Goal: Task Accomplishment & Management: Use online tool/utility

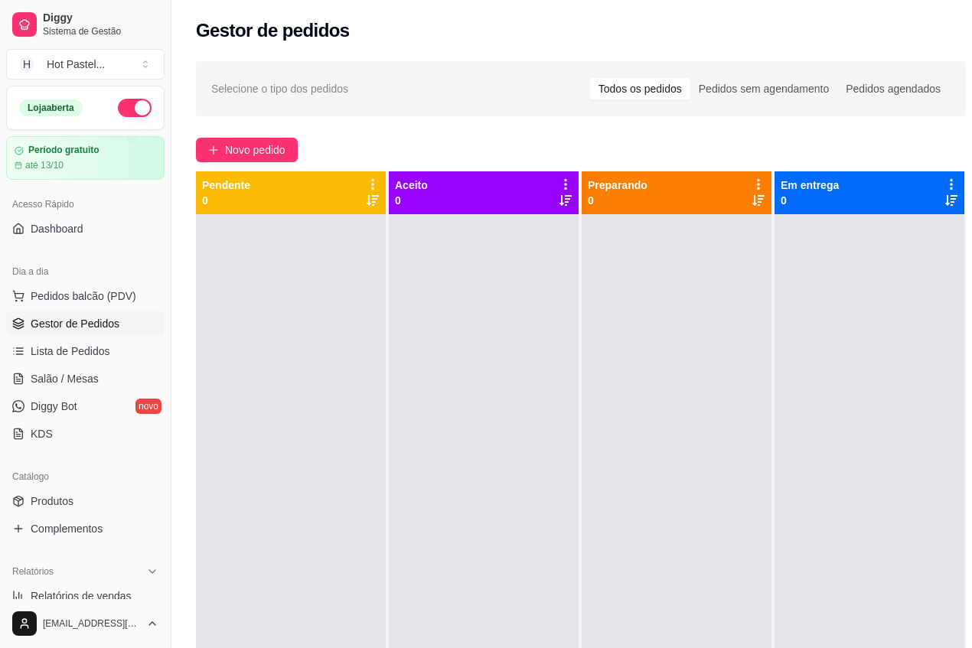
click at [610, 138] on div "Novo pedido" at bounding box center [581, 150] width 770 height 24
click at [419, 109] on div "Selecione o tipo dos pedidos Todos os pedidos Pedidos sem agendamento Pedidos a…" at bounding box center [581, 88] width 770 height 55
click at [276, 152] on span "Novo pedido" at bounding box center [255, 150] width 60 height 17
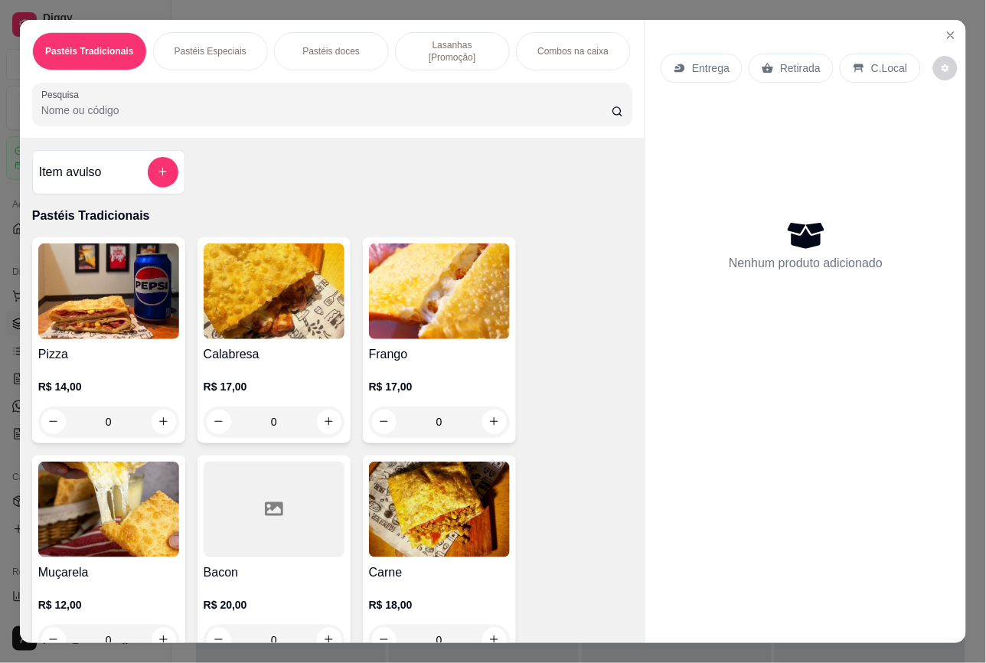
click at [486, 419] on div "0" at bounding box center [439, 421] width 141 height 31
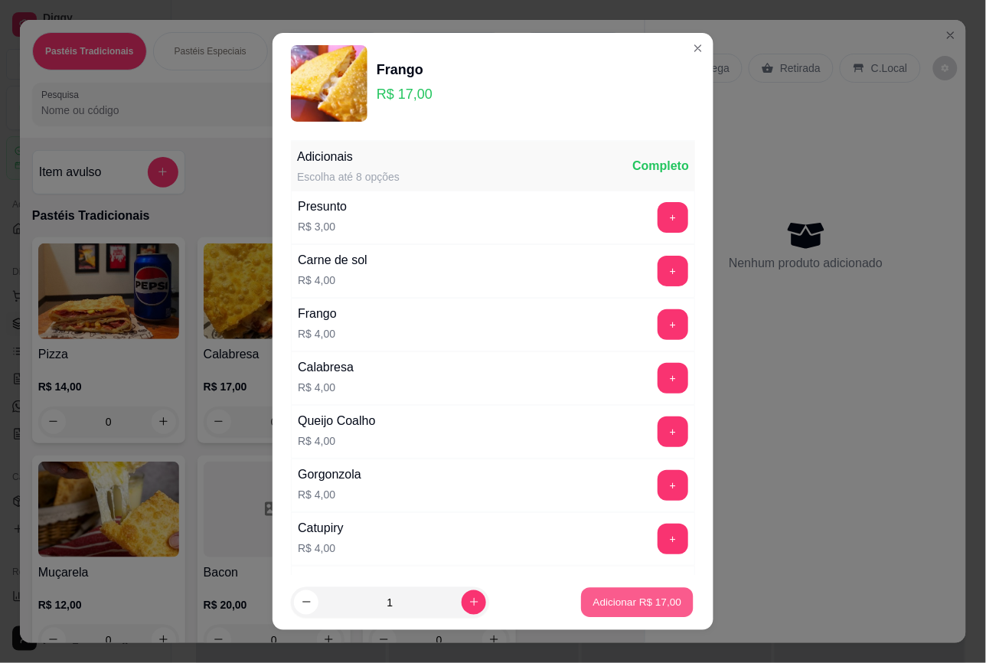
click at [610, 602] on p "Adicionar R$ 17,00" at bounding box center [637, 602] width 89 height 15
type input "1"
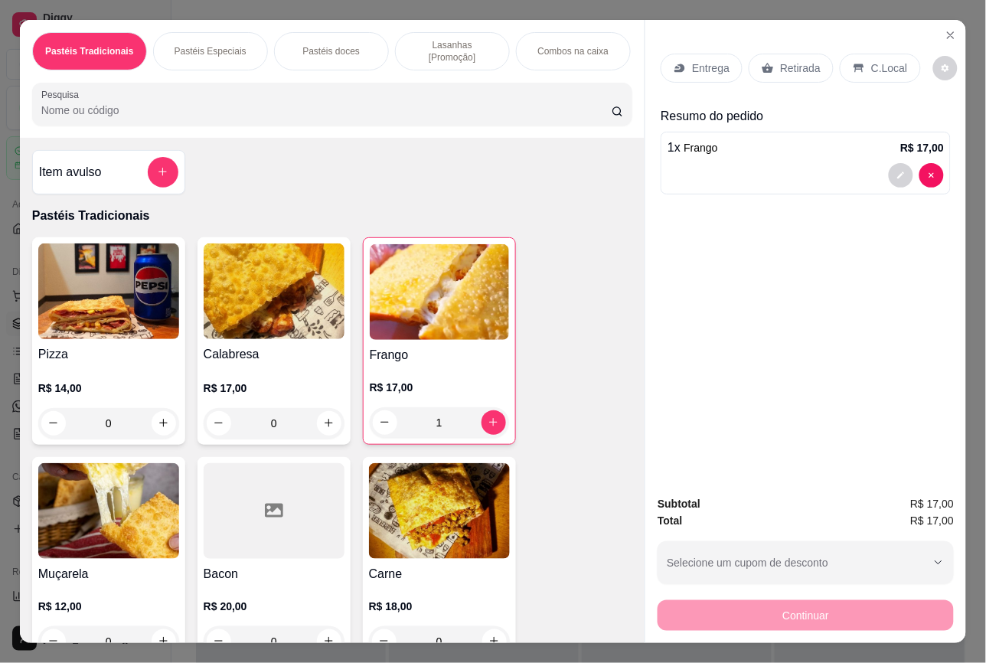
click at [234, 112] on input "Pesquisa" at bounding box center [326, 110] width 570 height 15
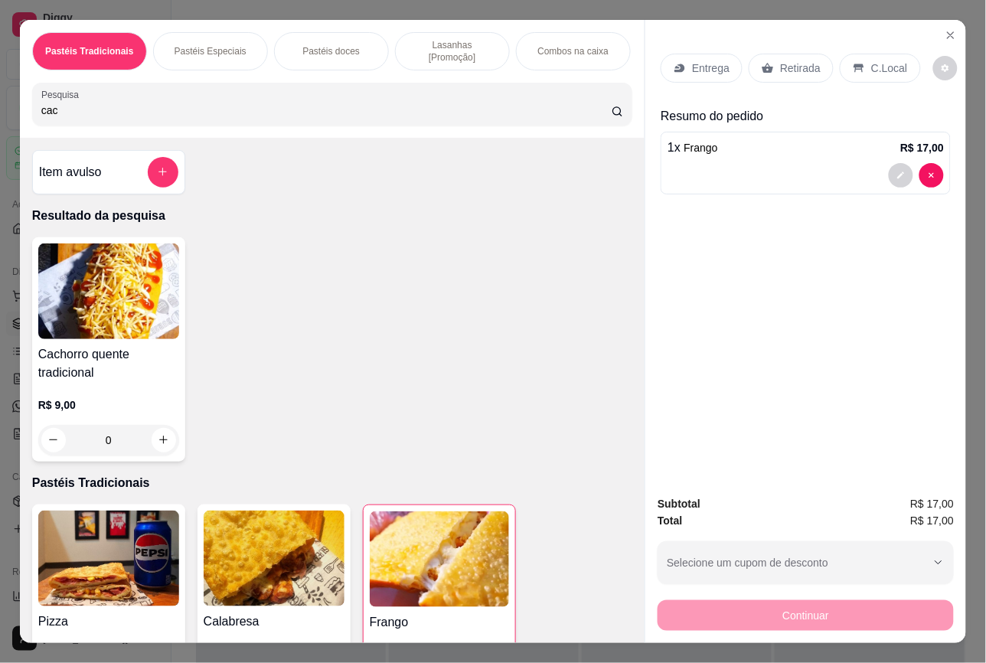
type input "cac"
click at [161, 435] on div "0" at bounding box center [108, 440] width 141 height 31
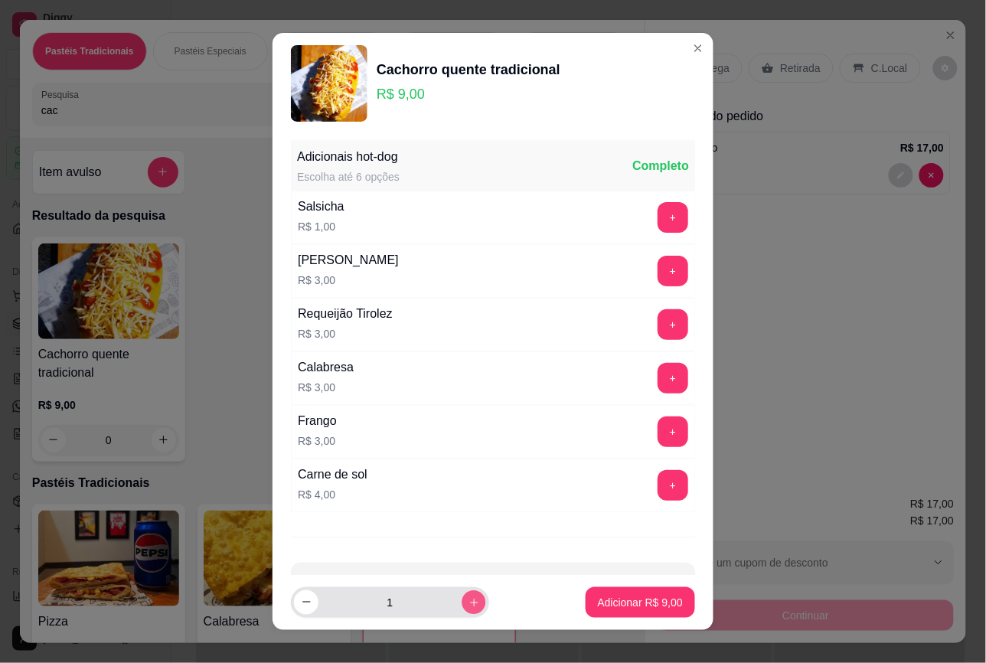
click at [462, 591] on button "increase-product-quantity" at bounding box center [474, 602] width 24 height 24
type input "2"
click at [609, 90] on div "Cachorro quente tradicional R$ 9,00" at bounding box center [493, 83] width 404 height 77
click at [515, 109] on div "Cachorro quente tradicional R$ 9,00" at bounding box center [493, 83] width 404 height 77
click at [612, 602] on p "Adicionar R$ 18,00" at bounding box center [637, 602] width 91 height 15
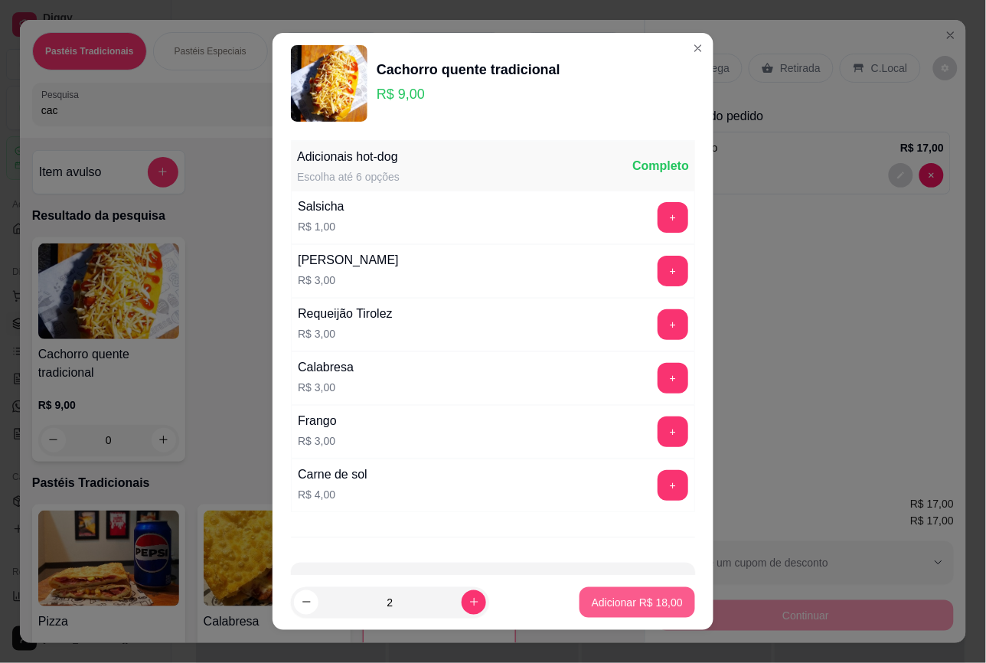
type input "2"
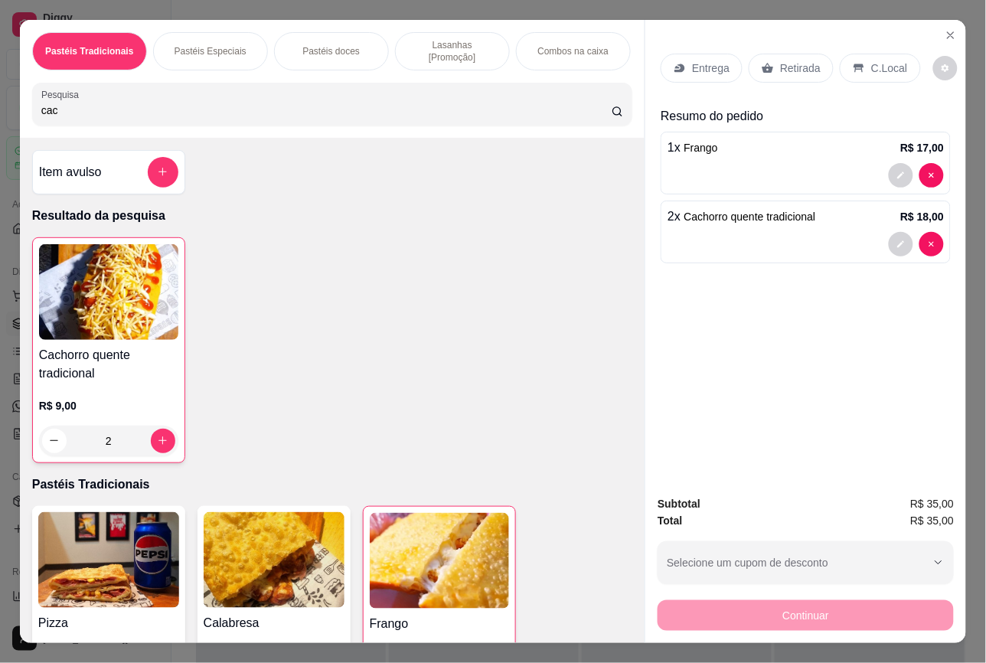
click at [713, 66] on p "Entrega" at bounding box center [711, 67] width 38 height 15
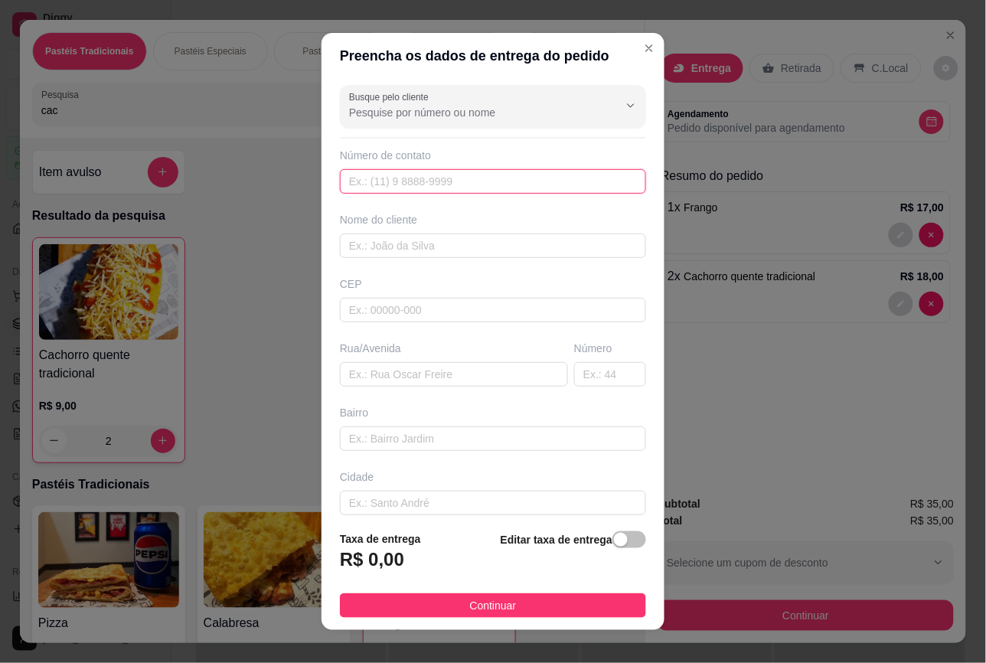
click at [460, 189] on input "text" at bounding box center [493, 181] width 306 height 24
click at [526, 178] on input "text" at bounding box center [493, 181] width 306 height 24
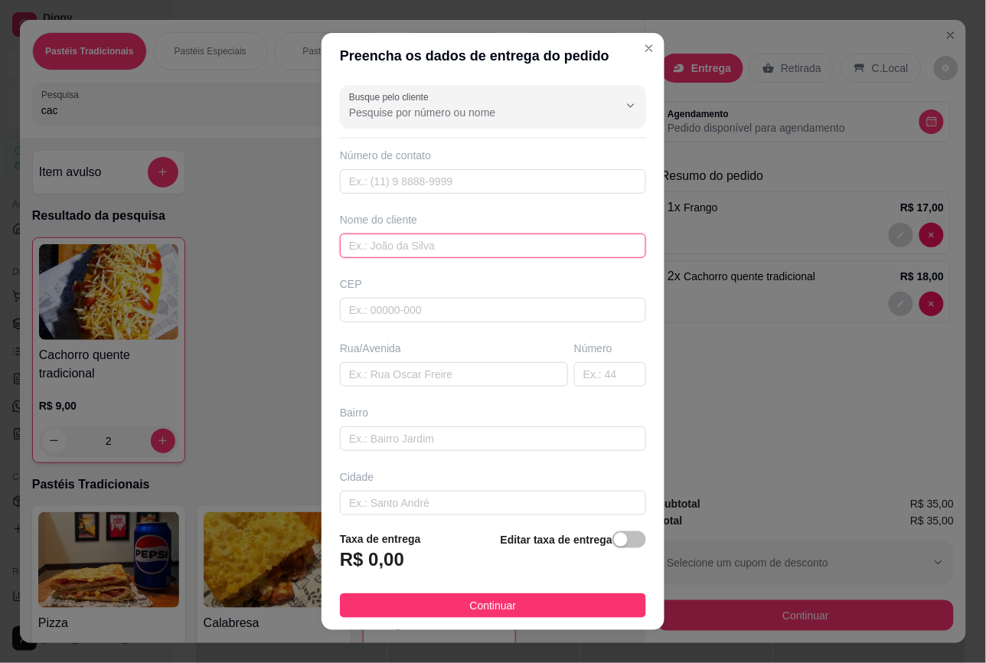
click at [469, 243] on input "text" at bounding box center [493, 245] width 306 height 24
paste input "Ingridy"
type input "Ingridy"
click at [427, 196] on div "Busque pelo cliente Número de contato Nome do cliente [PERSON_NAME] Rua/[GEOGRA…" at bounding box center [492, 298] width 343 height 439
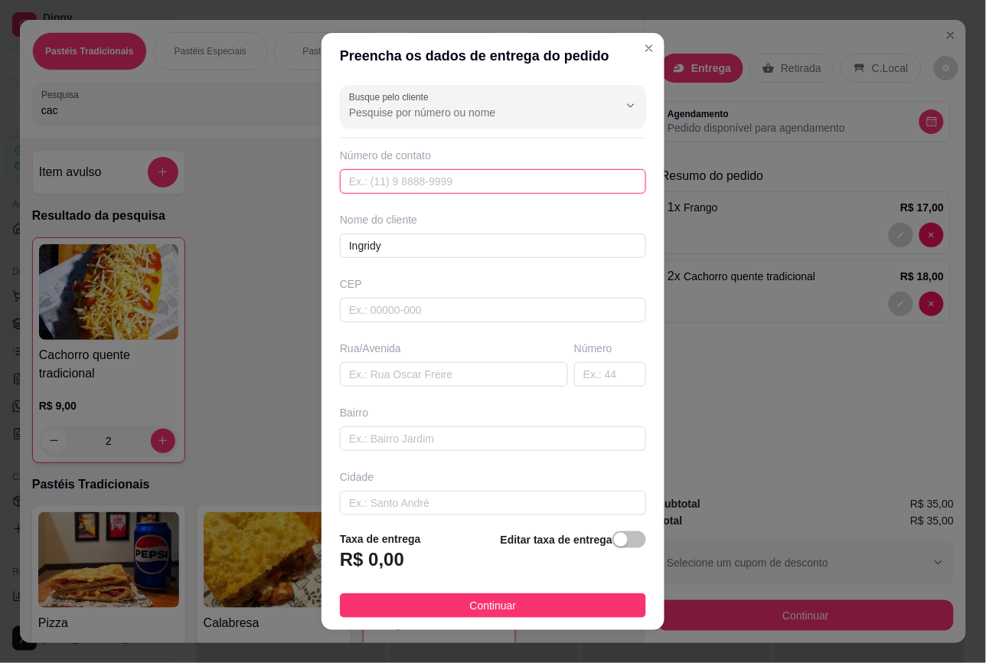
click at [423, 188] on input "text" at bounding box center [493, 181] width 306 height 24
paste input "48672-9810"
click at [361, 178] on input "849 48672-9810" at bounding box center [493, 181] width 306 height 24
type input "[PHONE_NUMBER]"
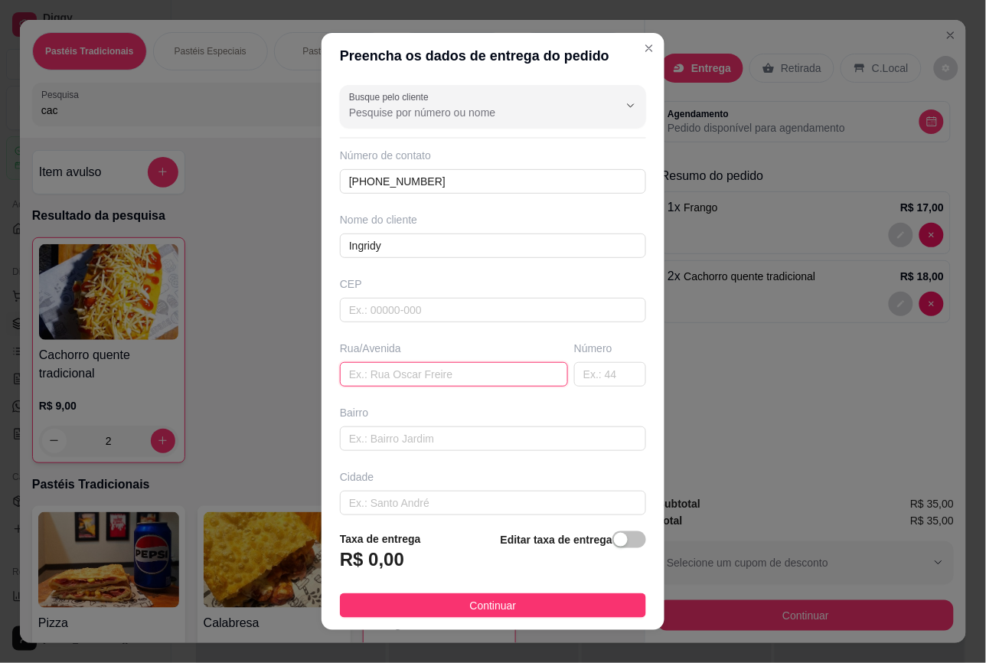
click at [421, 373] on input "text" at bounding box center [454, 374] width 228 height 24
type input "[PERSON_NAME]"
click at [588, 370] on input "text" at bounding box center [610, 374] width 72 height 24
type input "779"
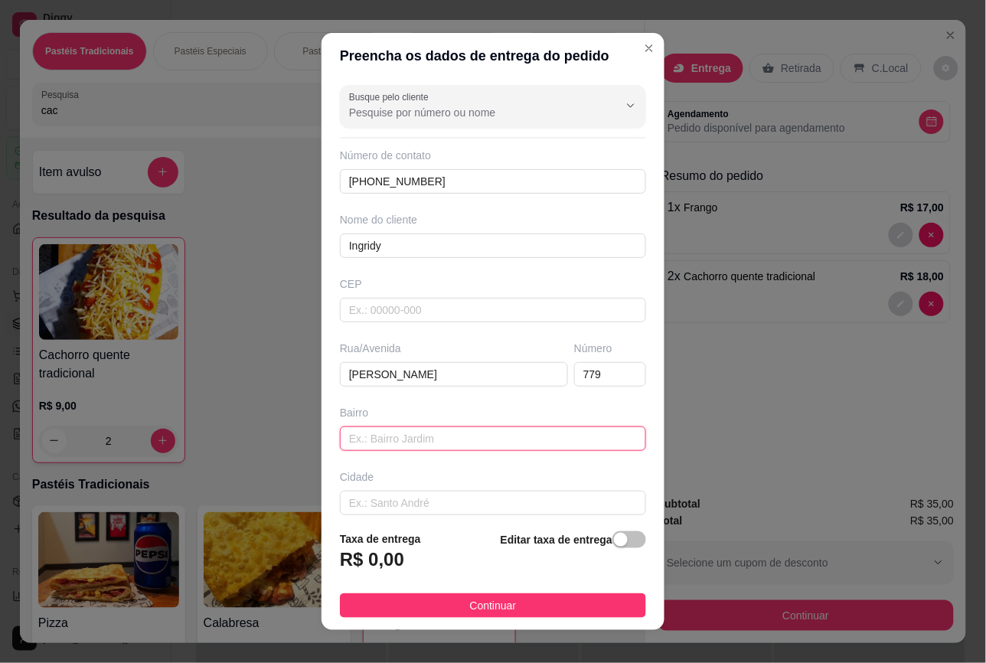
click at [465, 441] on input "text" at bounding box center [493, 438] width 306 height 24
type input "Santo antonio"
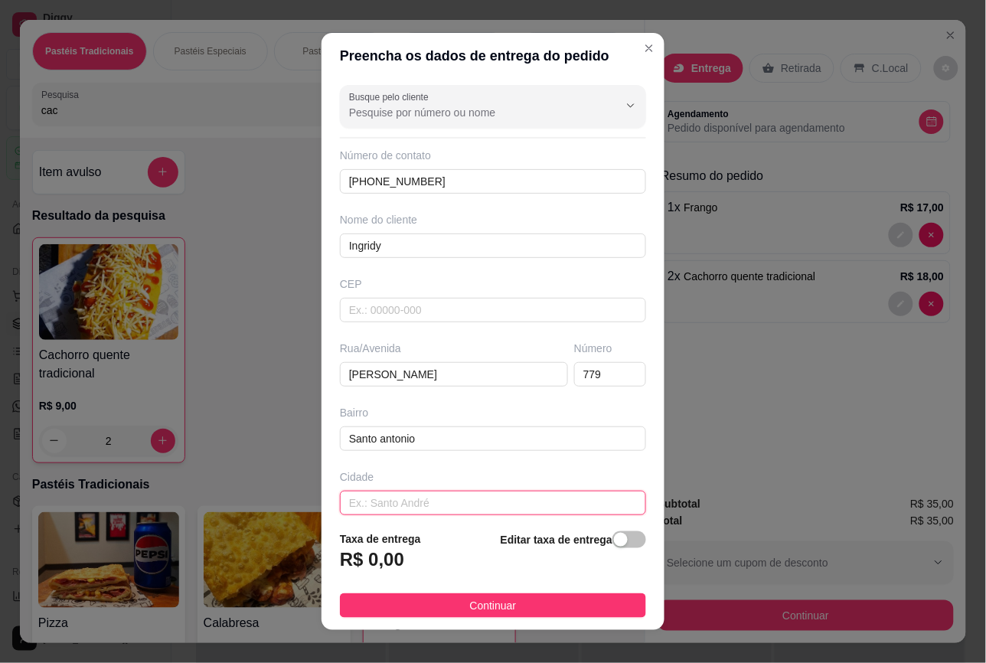
click at [429, 503] on input "text" at bounding box center [493, 503] width 306 height 24
type input "Mossoro"
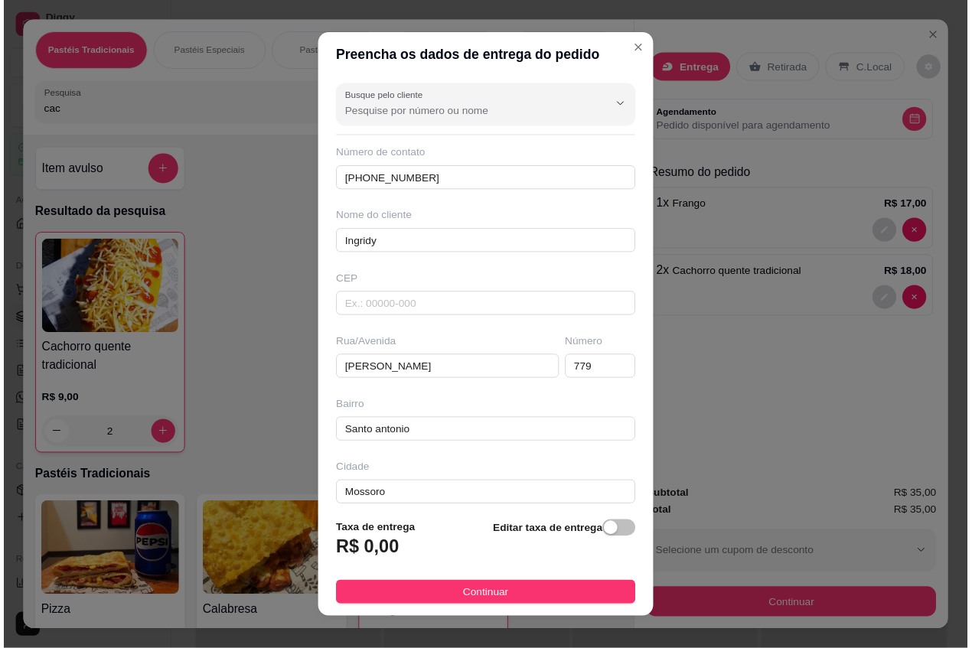
scroll to position [79, 0]
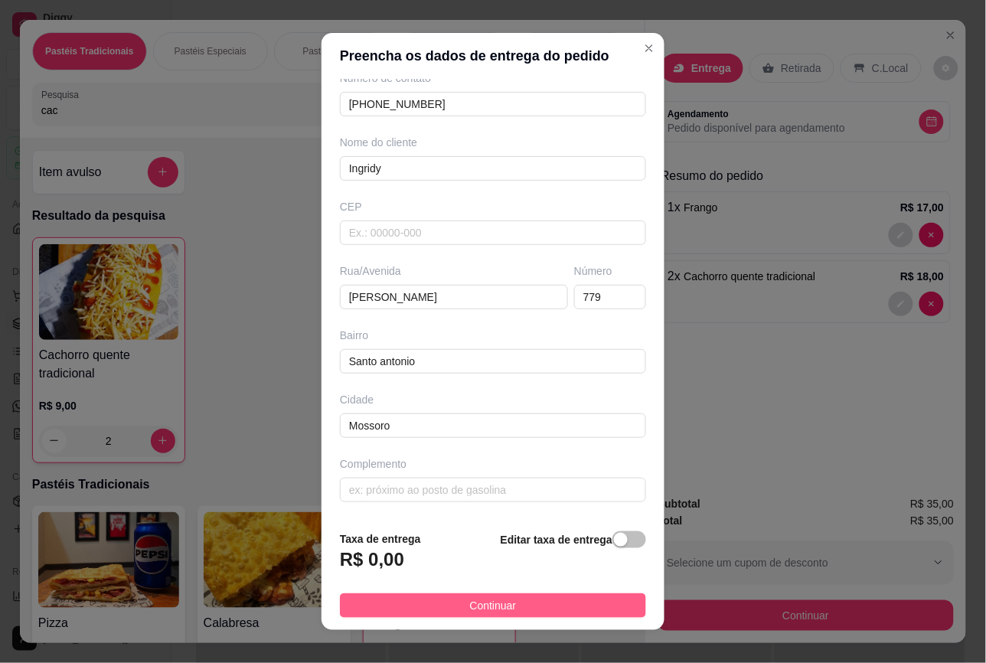
click at [519, 607] on button "Continuar" at bounding box center [493, 605] width 306 height 24
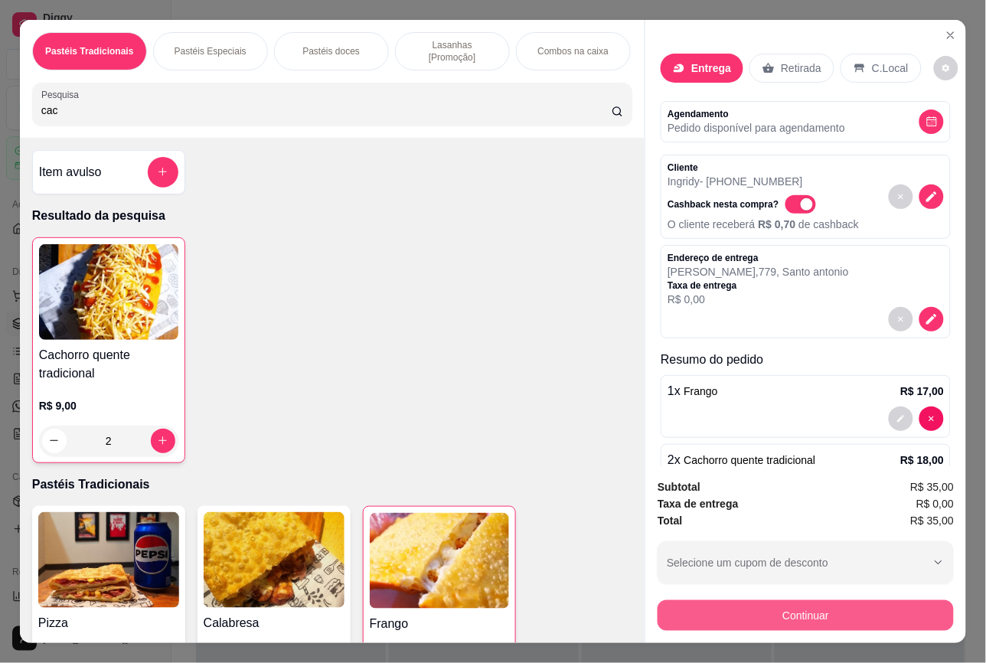
click at [770, 612] on button "Continuar" at bounding box center [805, 615] width 296 height 31
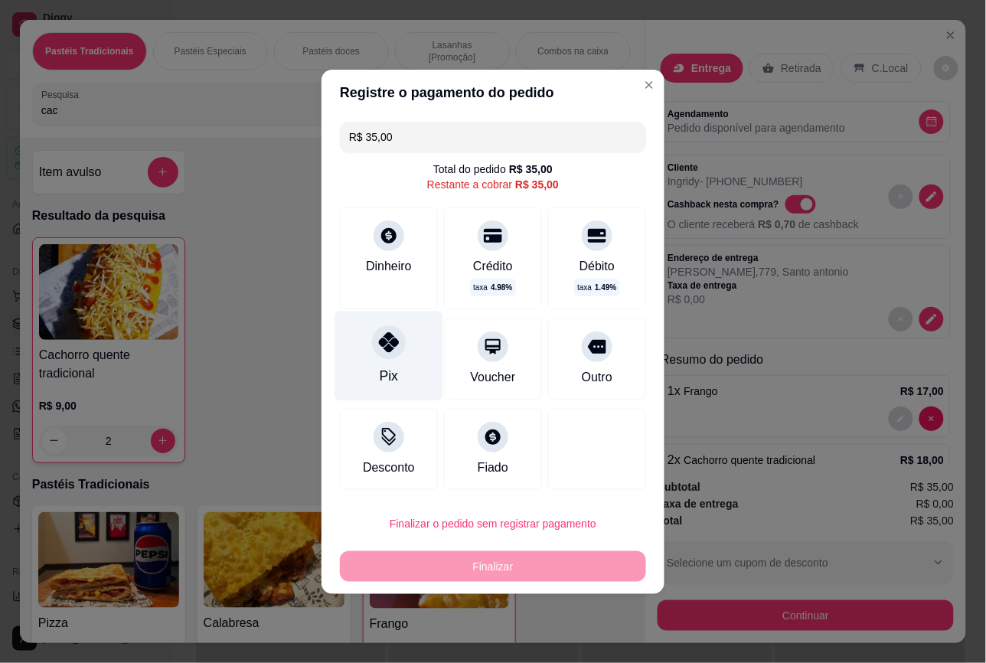
click at [385, 349] on icon at bounding box center [389, 342] width 20 height 20
type input "R$ 0,00"
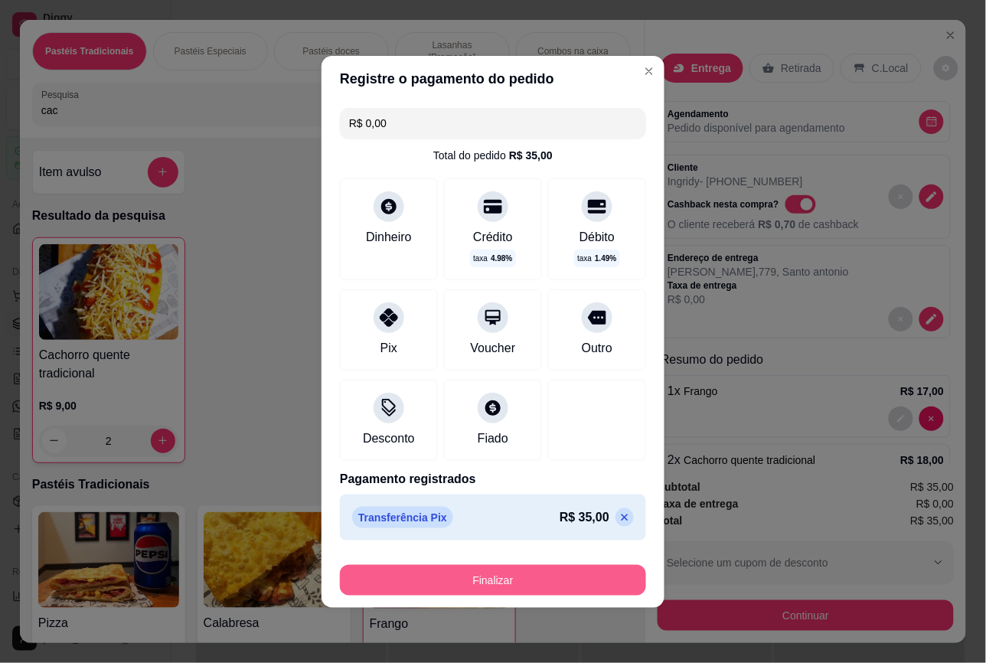
click at [527, 579] on button "Finalizar" at bounding box center [493, 580] width 306 height 31
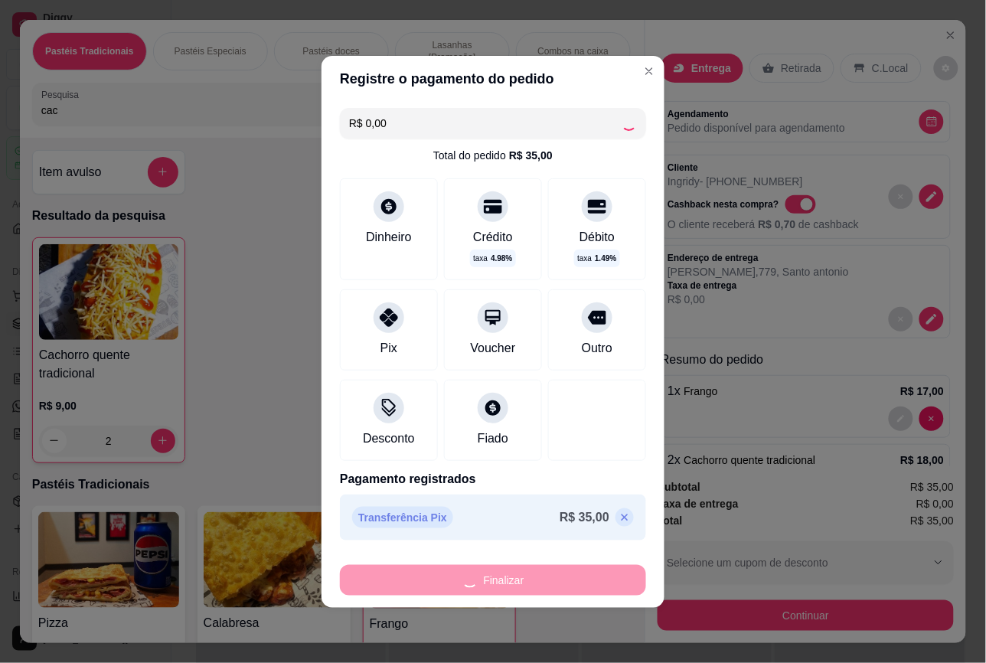
type input "0"
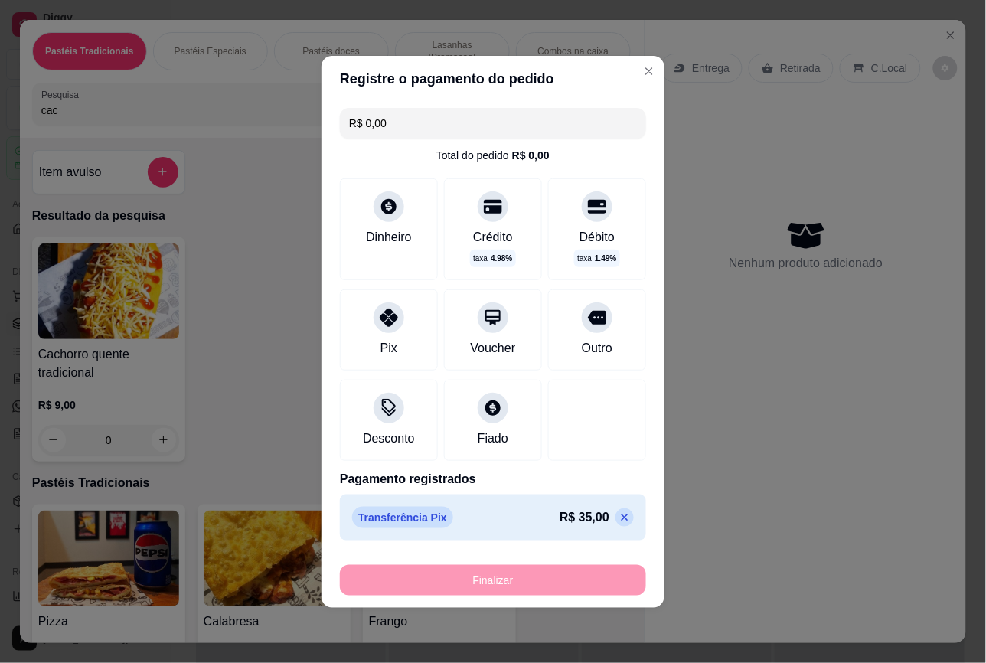
type input "-R$ 35,00"
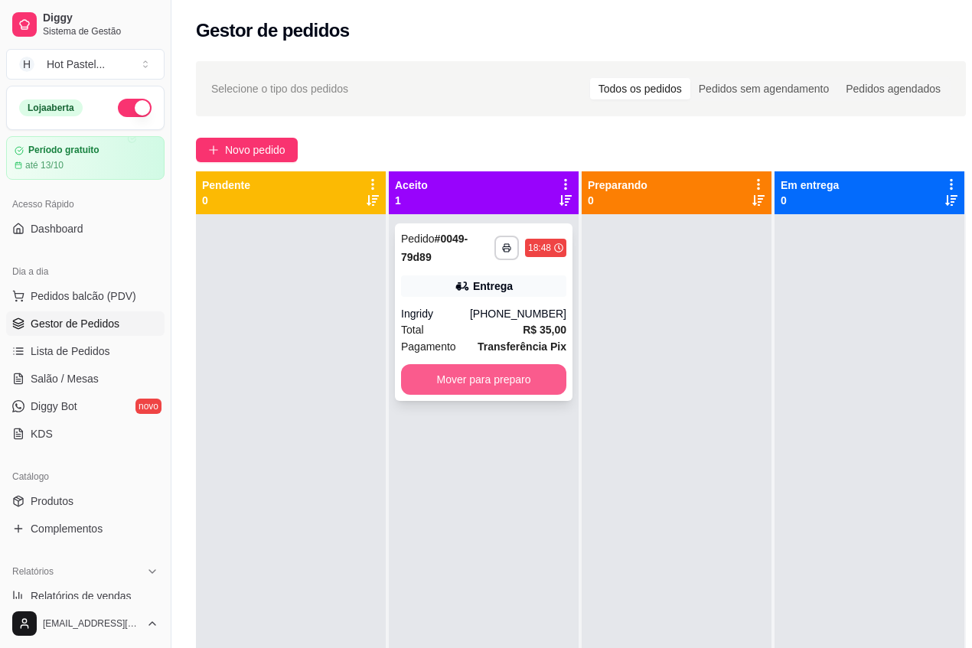
click at [511, 383] on button "Mover para preparo" at bounding box center [483, 379] width 165 height 31
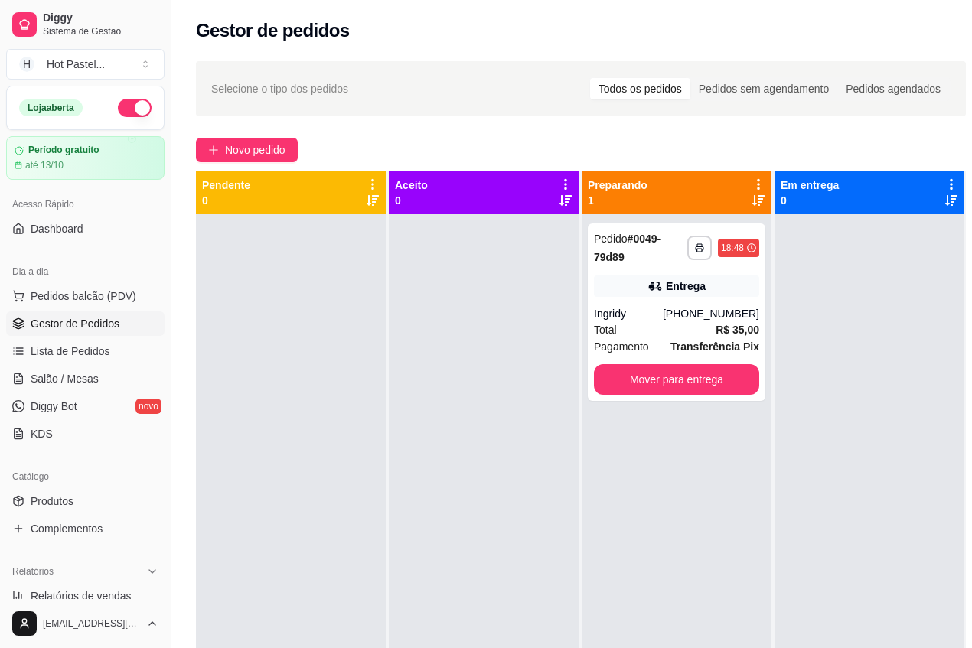
click at [422, 128] on div "**********" at bounding box center [580, 445] width 819 height 786
click at [281, 153] on span "Novo pedido" at bounding box center [255, 150] width 60 height 17
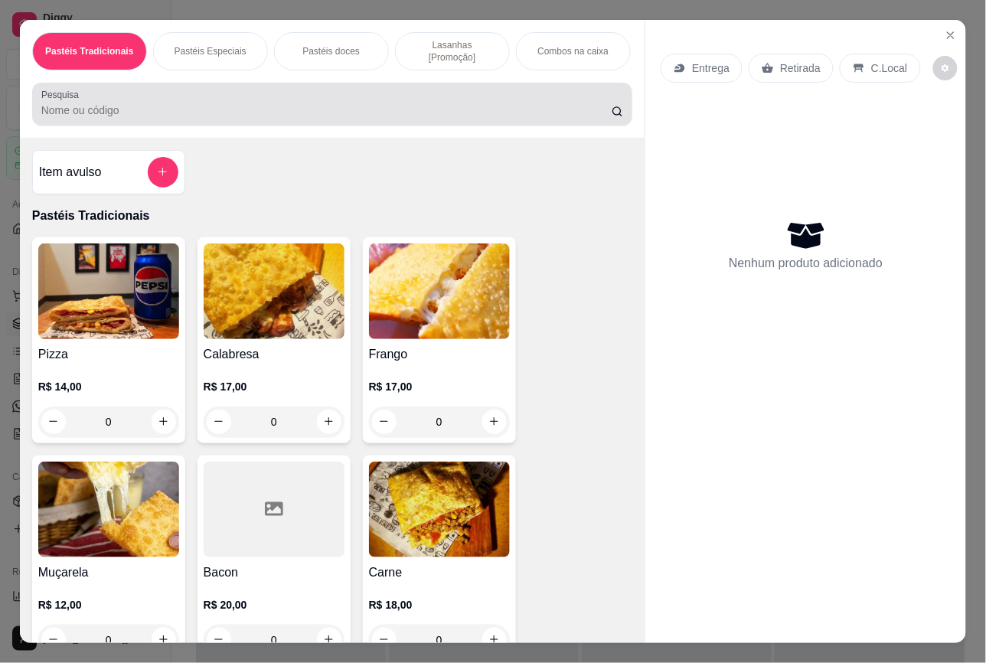
click at [213, 96] on div at bounding box center [332, 104] width 582 height 31
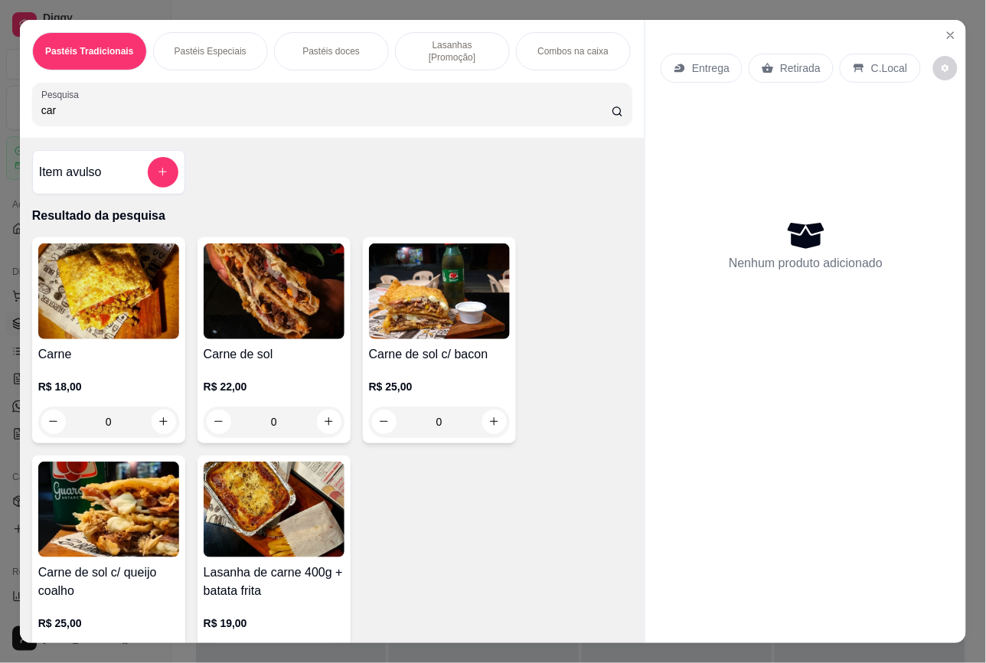
type input "car"
click at [318, 425] on div "0" at bounding box center [274, 421] width 141 height 31
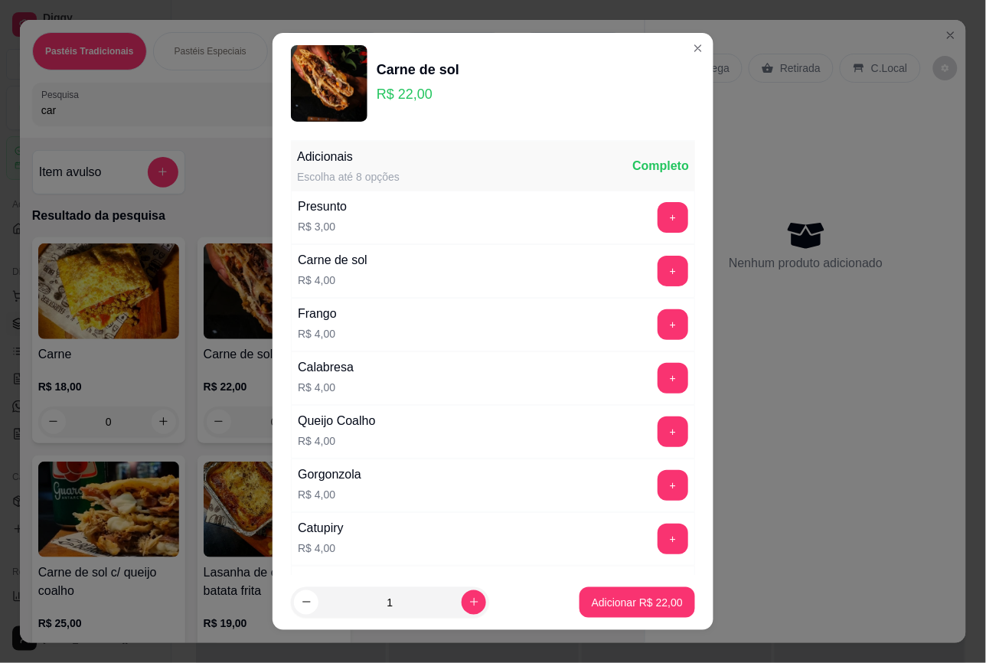
click at [626, 586] on footer "1 Adicionar R$ 22,00" at bounding box center [492, 602] width 441 height 55
click at [638, 613] on button "Adicionar R$ 22,00" at bounding box center [637, 602] width 116 height 31
type input "1"
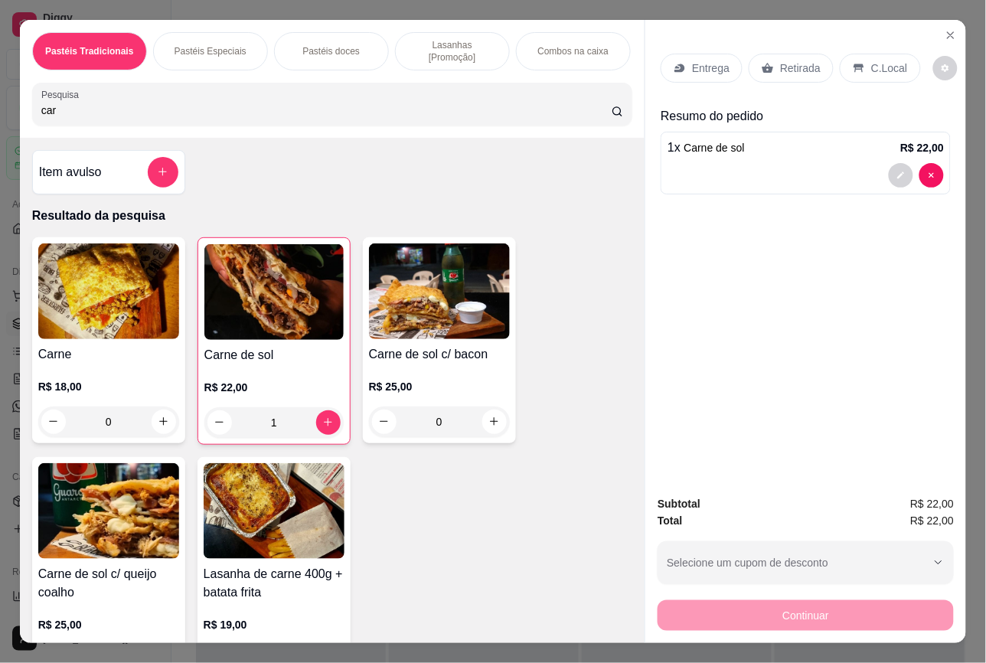
drag, startPoint x: 223, startPoint y: 117, endPoint x: -34, endPoint y: 136, distance: 257.1
click at [0, 136] on html "**********" at bounding box center [493, 331] width 986 height 663
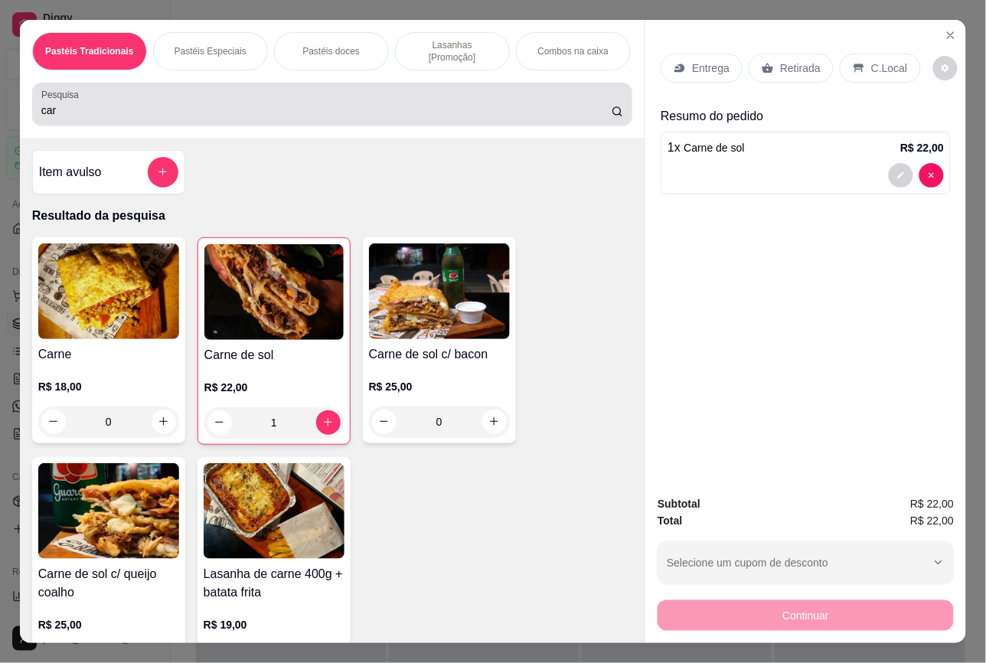
click at [62, 117] on div "Pesquisa car" at bounding box center [332, 104] width 600 height 43
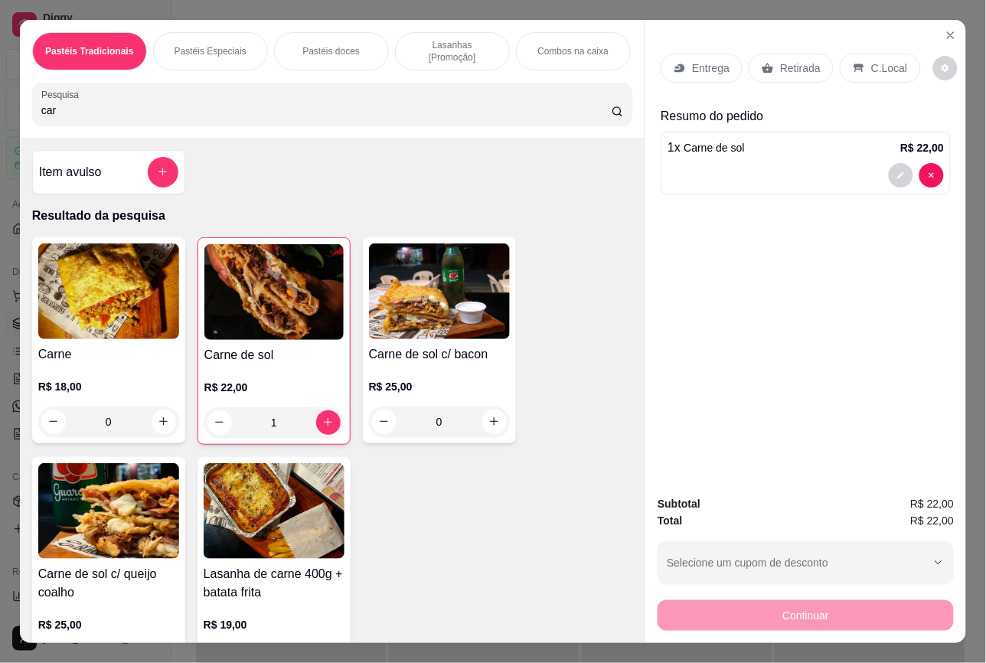
click at [62, 117] on div "Pesquisa car" at bounding box center [332, 104] width 600 height 43
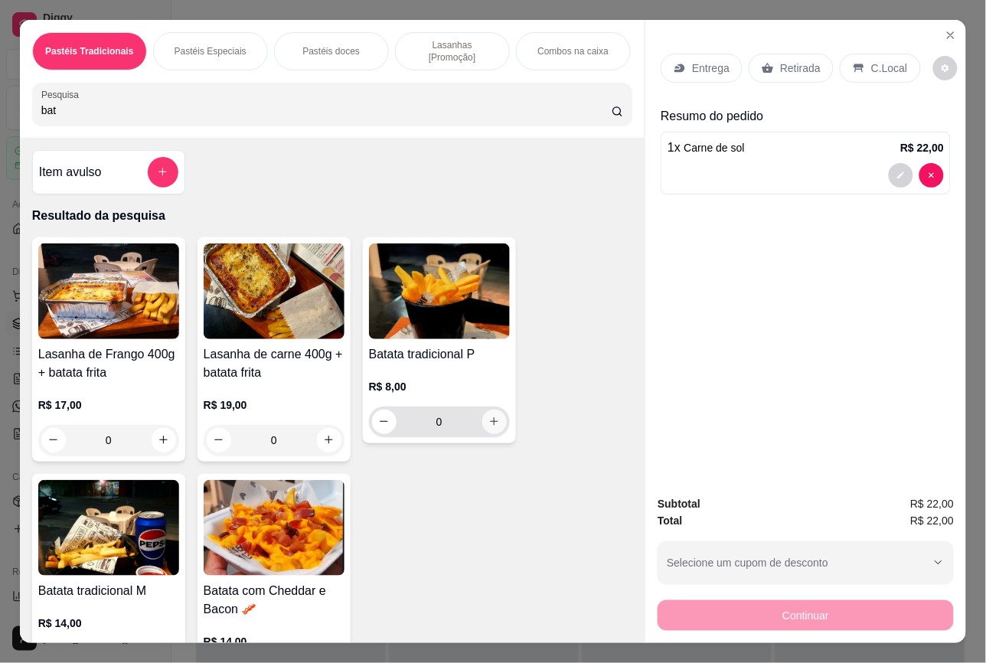
type input "bat"
click at [491, 426] on button "increase-product-quantity" at bounding box center [494, 422] width 24 height 24
type input "1"
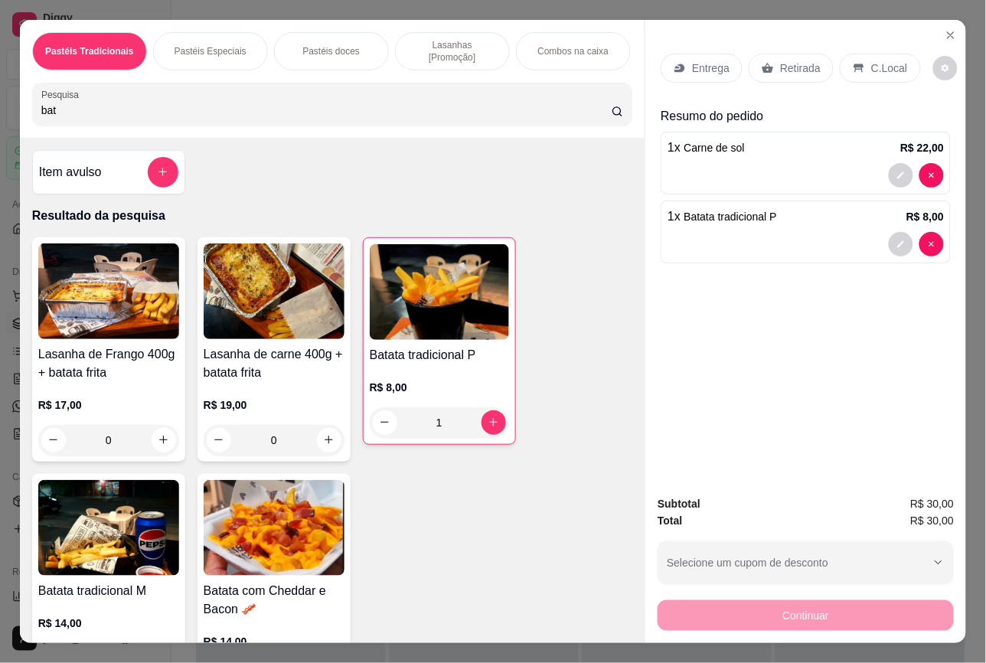
click at [810, 62] on p "Retirada" at bounding box center [800, 67] width 41 height 15
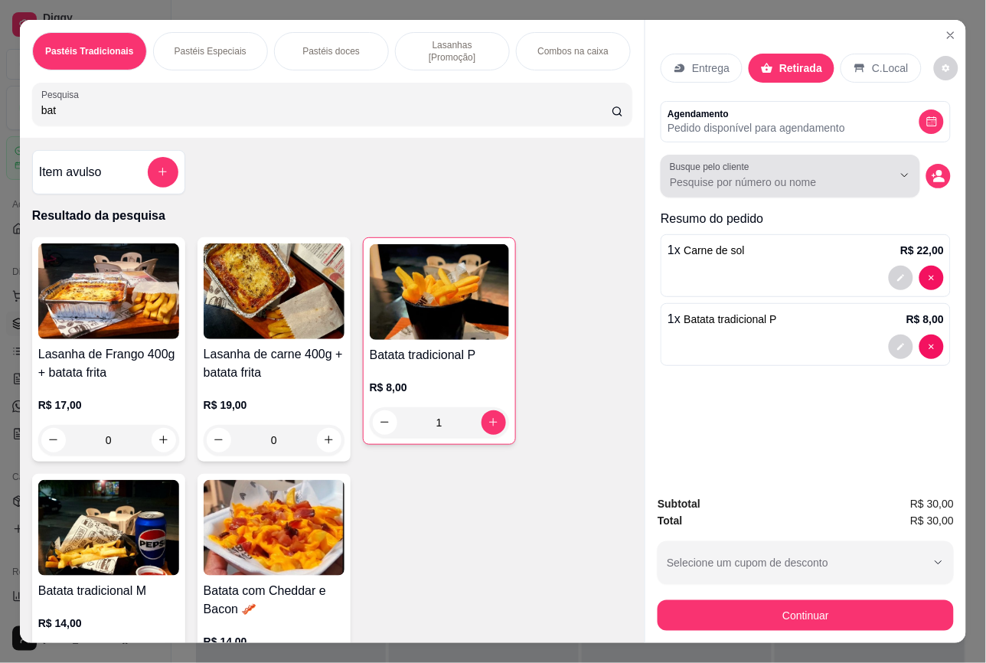
click at [824, 184] on div at bounding box center [790, 176] width 241 height 31
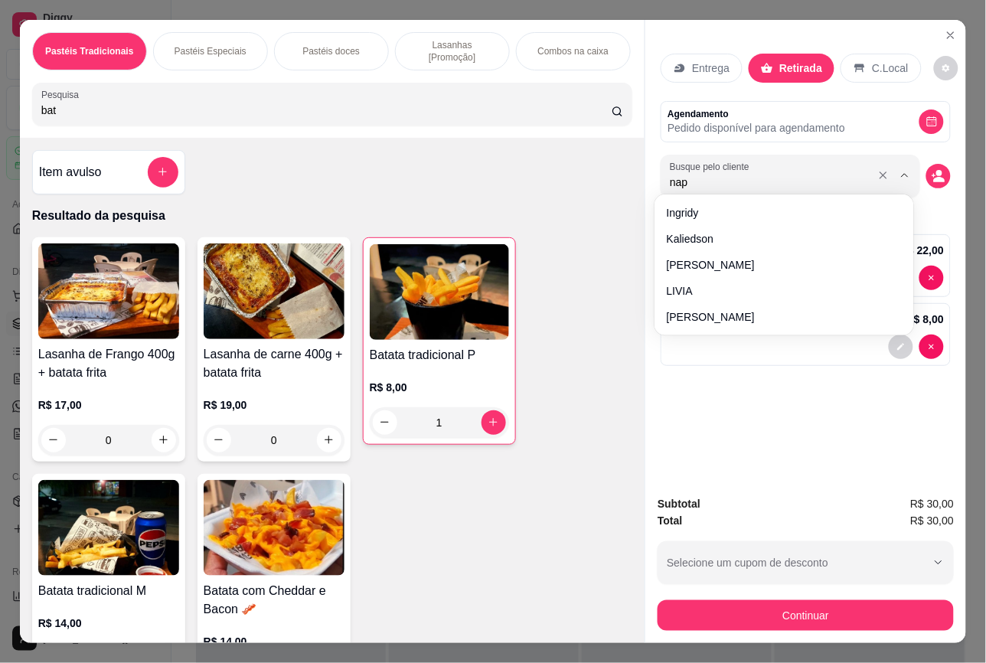
type input "napo"
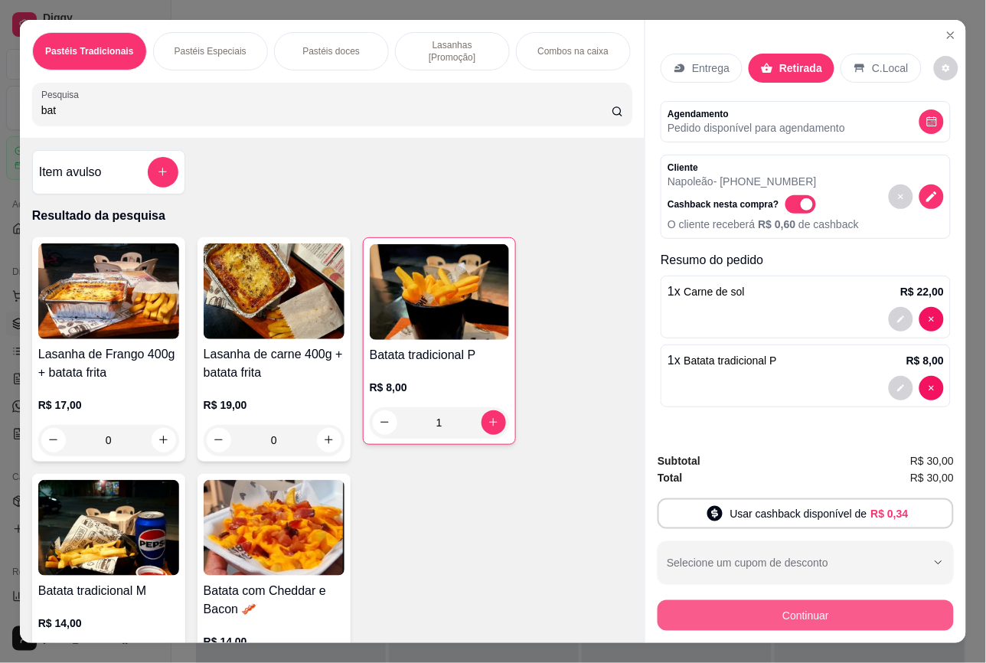
click at [879, 596] on div "Continuar" at bounding box center [805, 613] width 296 height 34
click at [884, 615] on button "Continuar" at bounding box center [805, 615] width 296 height 31
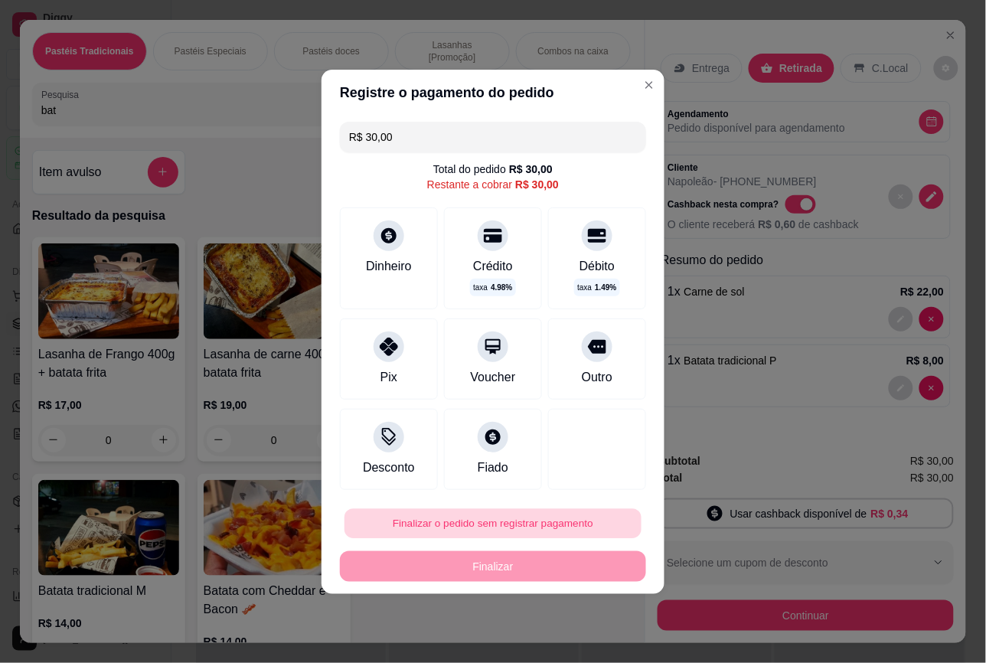
click at [475, 515] on button "Finalizar o pedido sem registrar pagamento" at bounding box center [492, 523] width 297 height 30
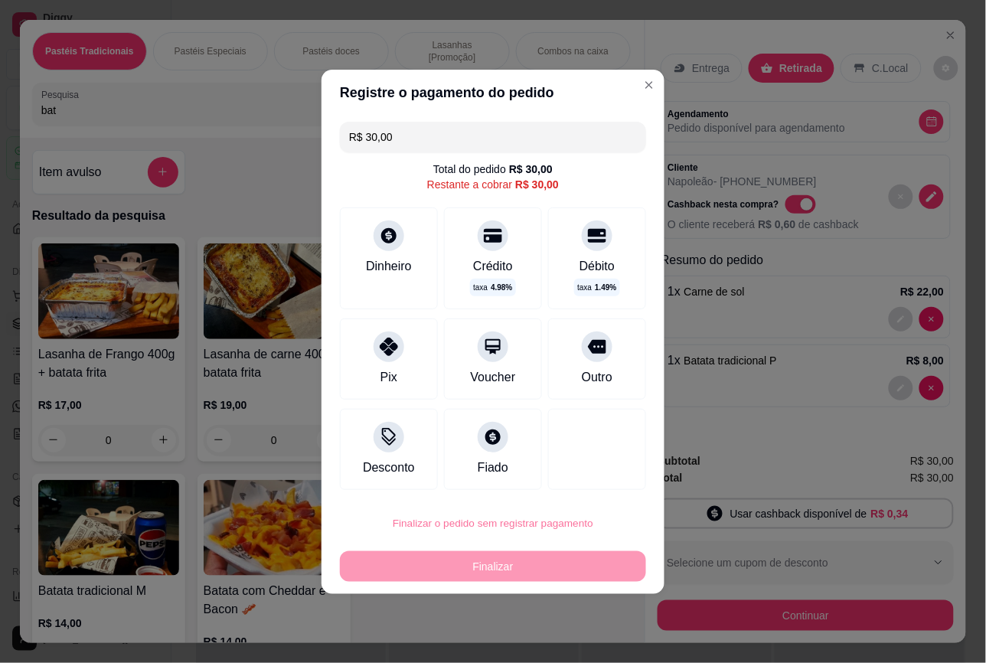
click at [563, 475] on button "Confirmar" at bounding box center [583, 479] width 54 height 23
type input "0"
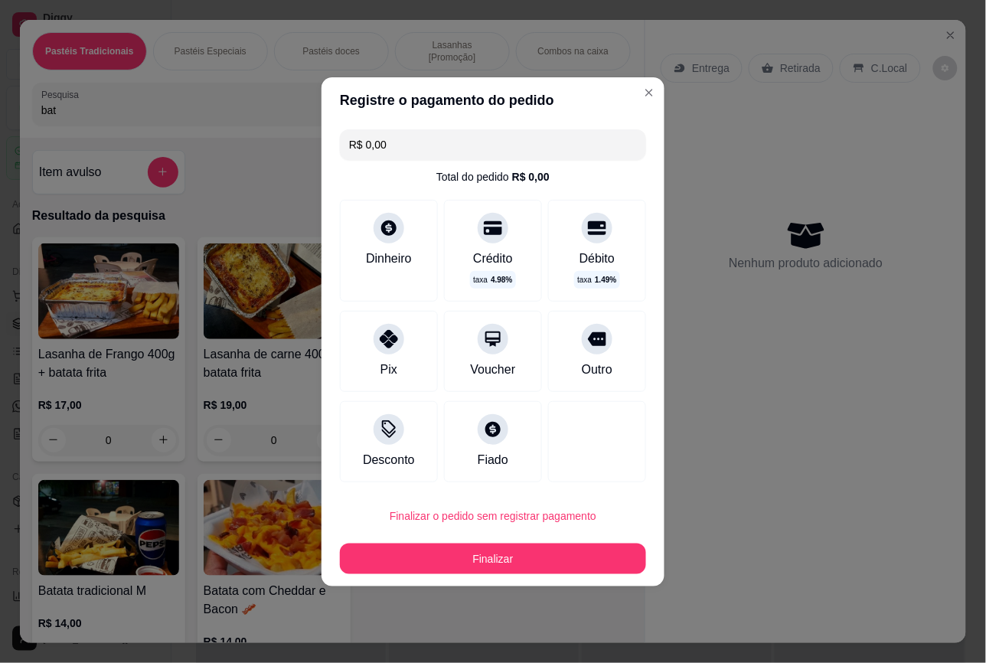
type input "R$ 0,00"
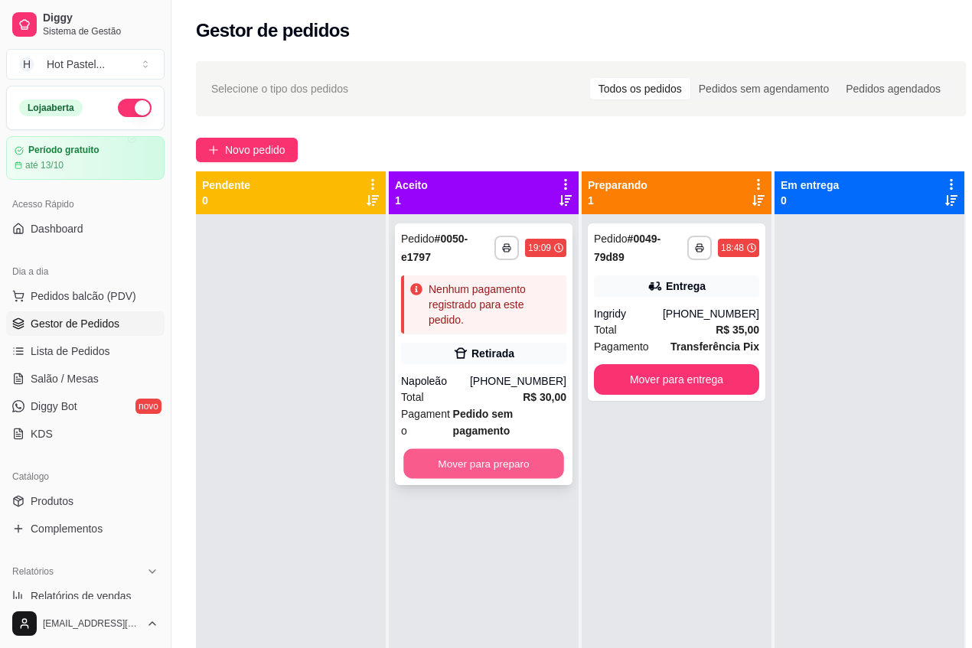
click at [540, 468] on button "Mover para preparo" at bounding box center [483, 464] width 161 height 30
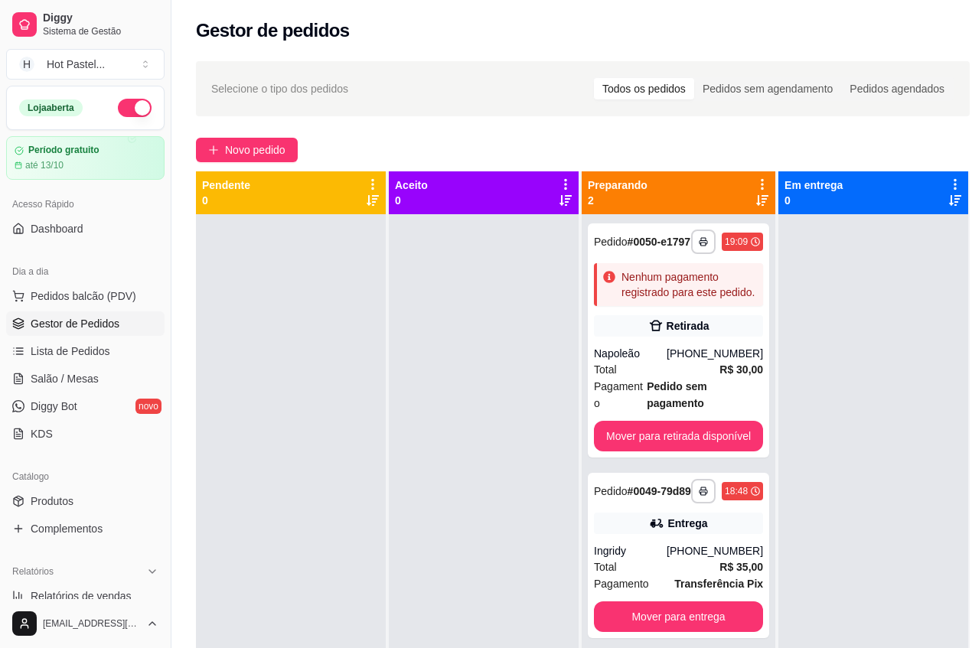
click at [505, 135] on div "**********" at bounding box center [582, 445] width 823 height 786
